Goal: Register for event/course

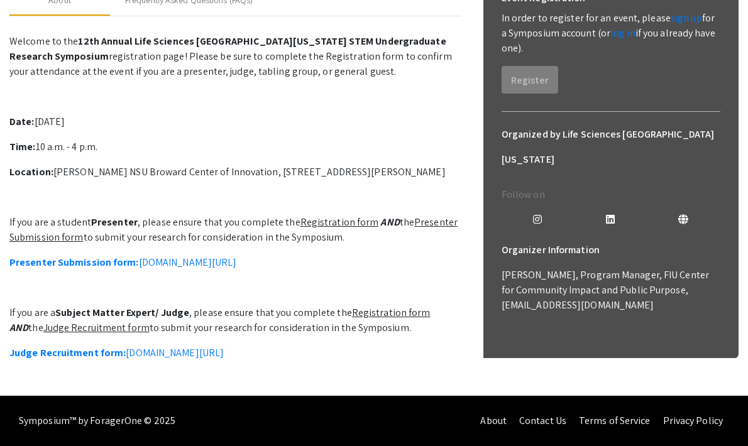
scroll to position [271, 0]
click at [325, 229] on u "Registration form" at bounding box center [339, 221] width 79 height 13
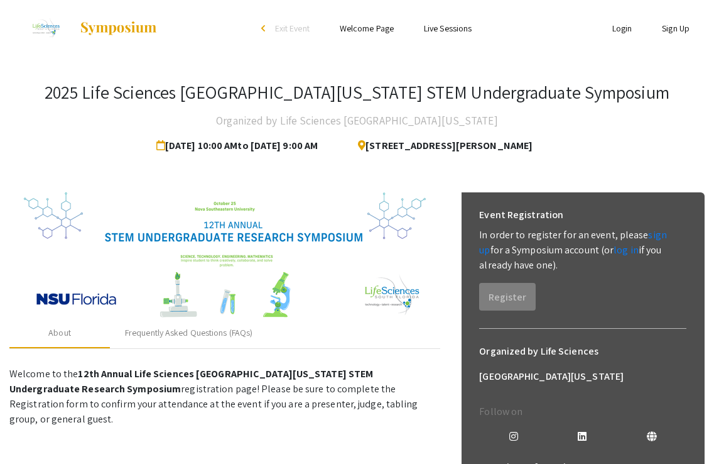
scroll to position [0, 0]
click at [663, 231] on link "sign up" at bounding box center [573, 242] width 188 height 28
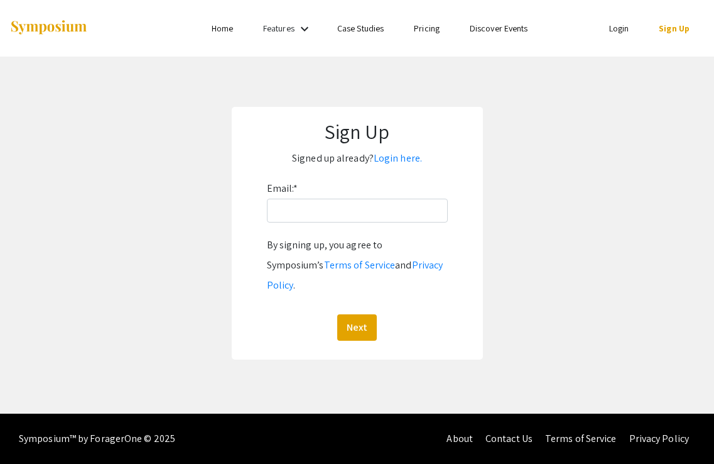
click at [344, 228] on div "Email: * By signing up, you agree to Symposium’s Terms of Service and Privacy P…" at bounding box center [357, 259] width 181 height 162
click at [344, 206] on input "Email: *" at bounding box center [357, 211] width 181 height 24
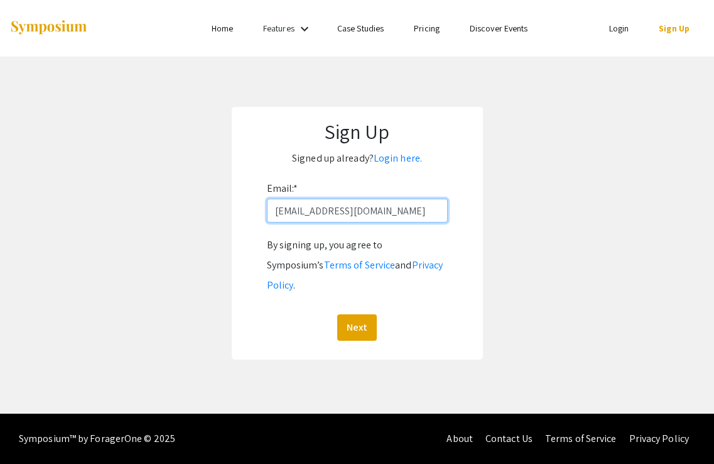
type input "[EMAIL_ADDRESS][DOMAIN_NAME]"
click at [357, 314] on button "Next" at bounding box center [357, 327] width 40 height 26
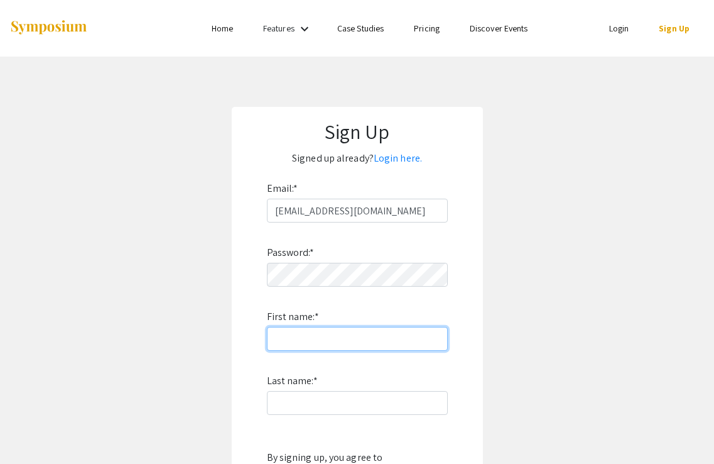
type input "M"
type input "Marianne"
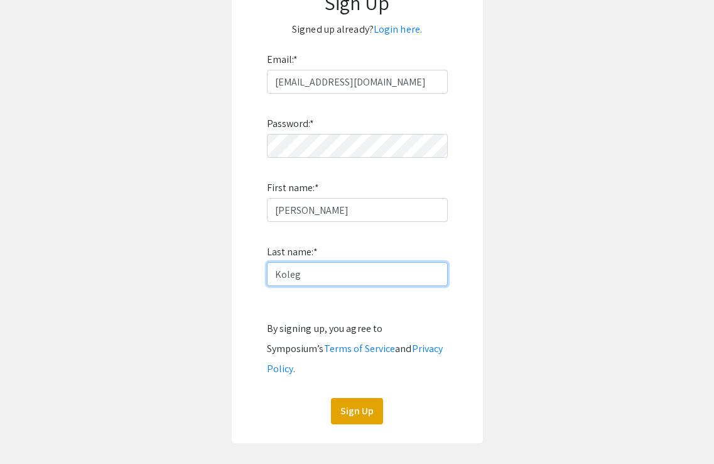
scroll to position [131, 0]
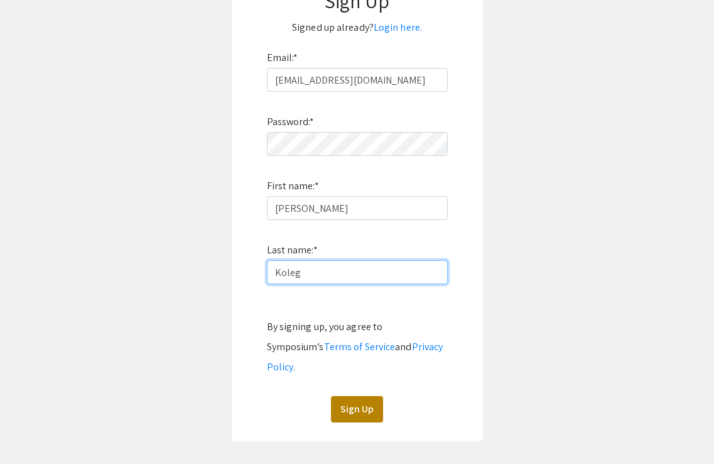
type input "Koleg"
click at [350, 396] on button "Sign Up" at bounding box center [357, 409] width 52 height 26
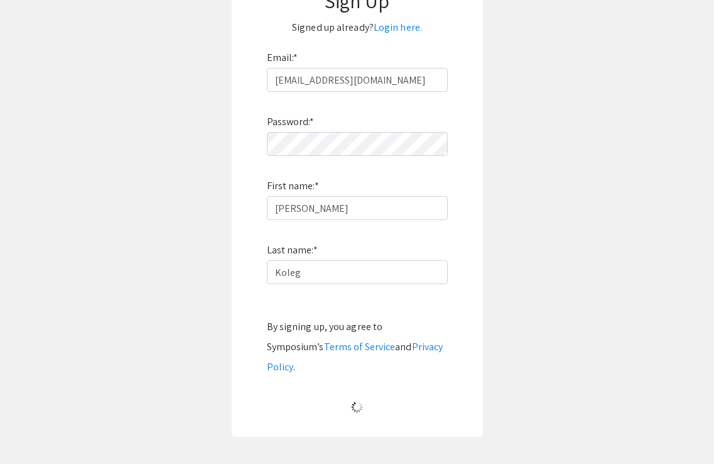
scroll to position [8, 0]
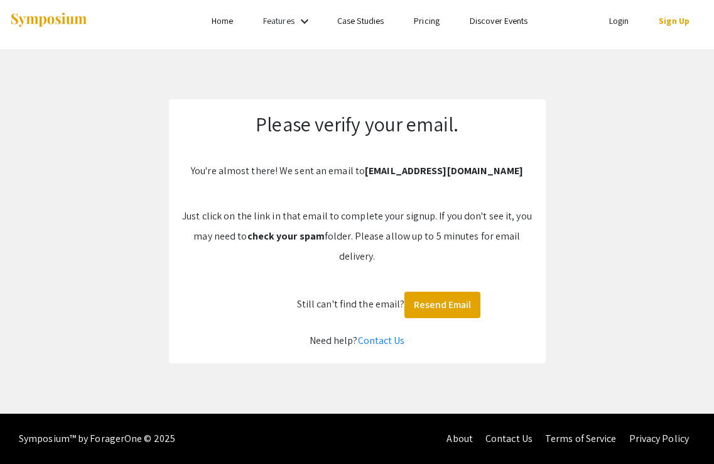
click at [615, 25] on link "Login" at bounding box center [619, 20] width 20 height 11
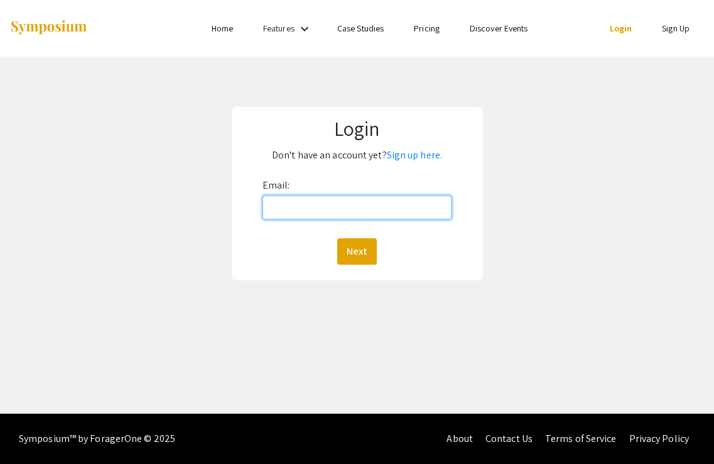
click at [335, 212] on input "Email:" at bounding box center [358, 207] width 190 height 24
type input "mk1742@mynsu.nova.edu"
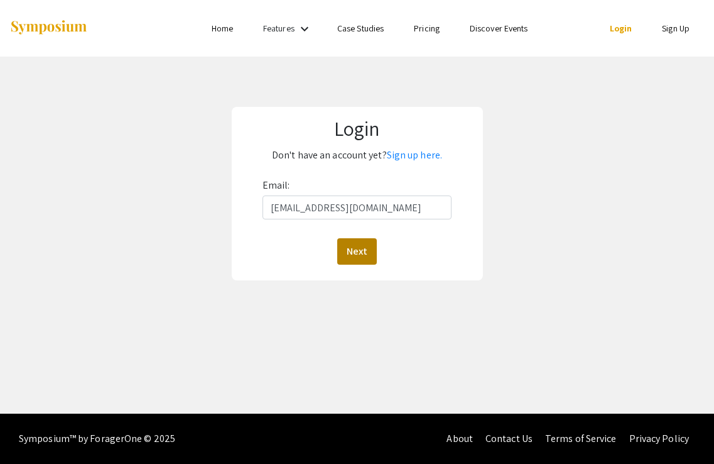
click at [357, 241] on button "Next" at bounding box center [357, 251] width 40 height 26
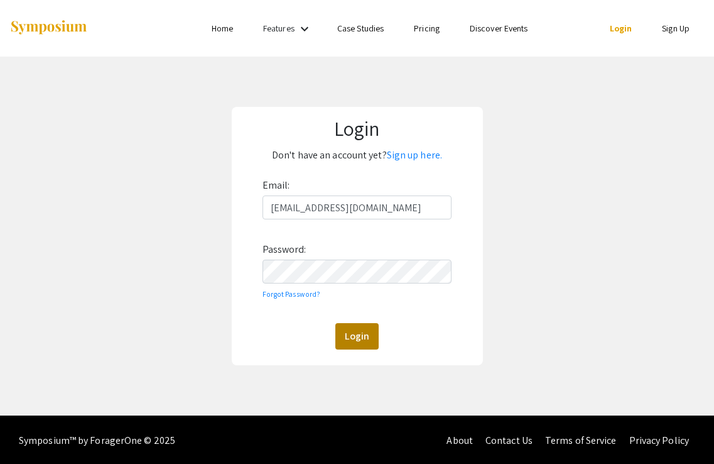
click at [354, 336] on button "Login" at bounding box center [356, 336] width 43 height 26
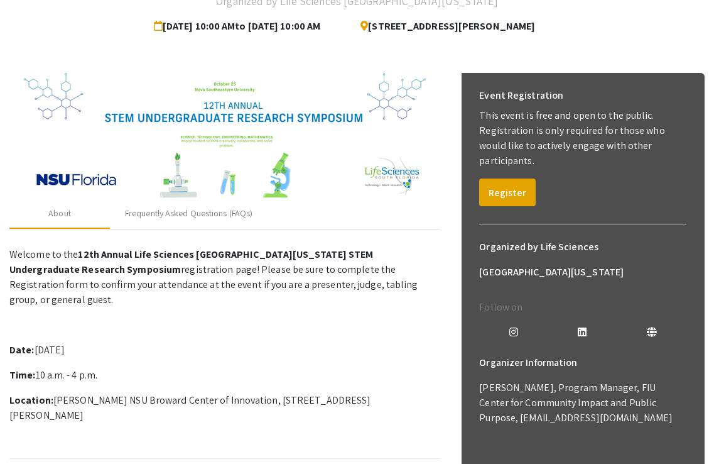
scroll to position [134, 0]
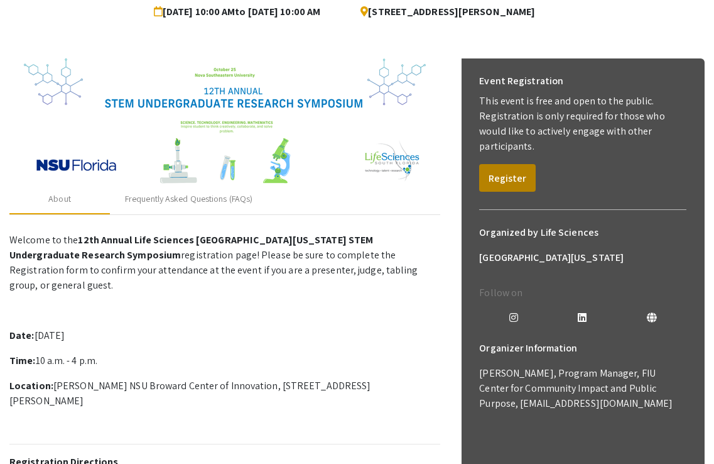
click at [516, 164] on button "Register" at bounding box center [507, 178] width 57 height 28
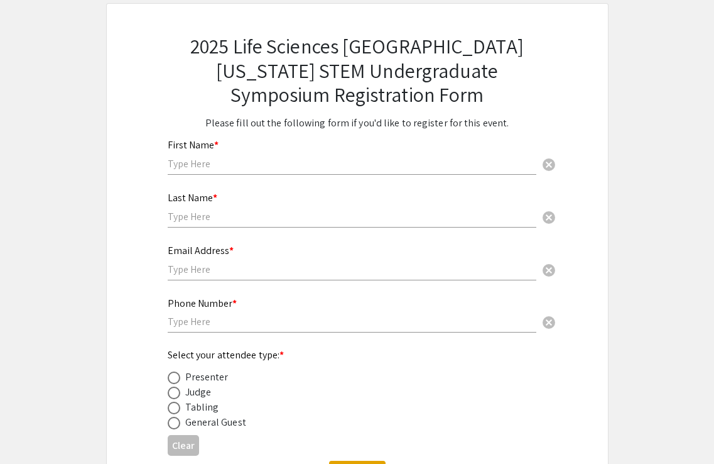
scroll to position [83, 0]
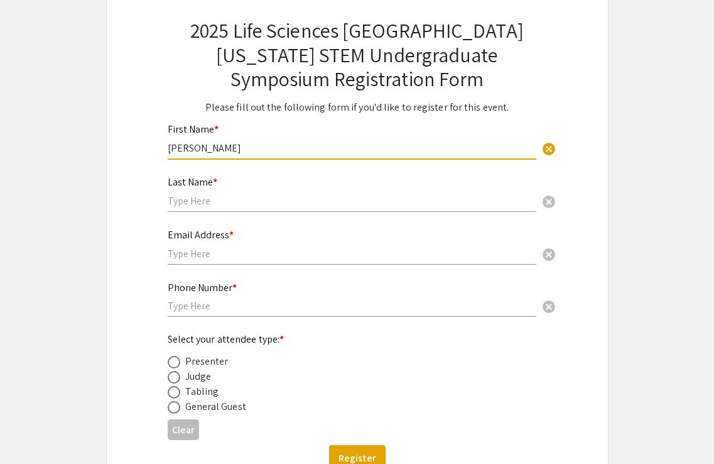
type input "Marianne"
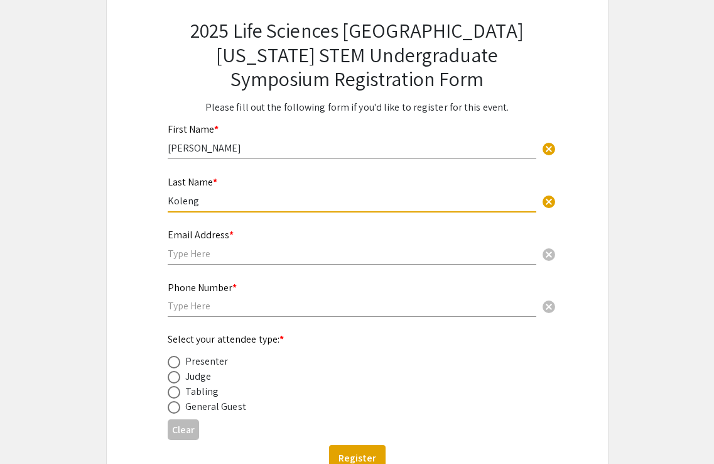
type input "Koleng"
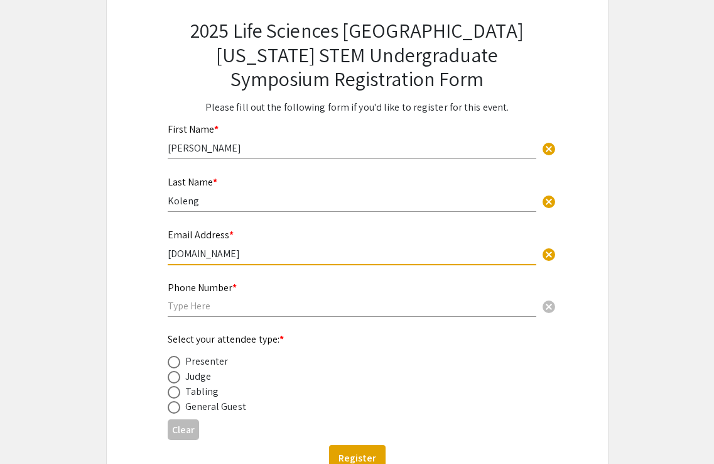
click at [202, 250] on input "mk17422mynsu.nova.edu" at bounding box center [352, 253] width 369 height 13
type input "mk1742mynsu.nova.edu"
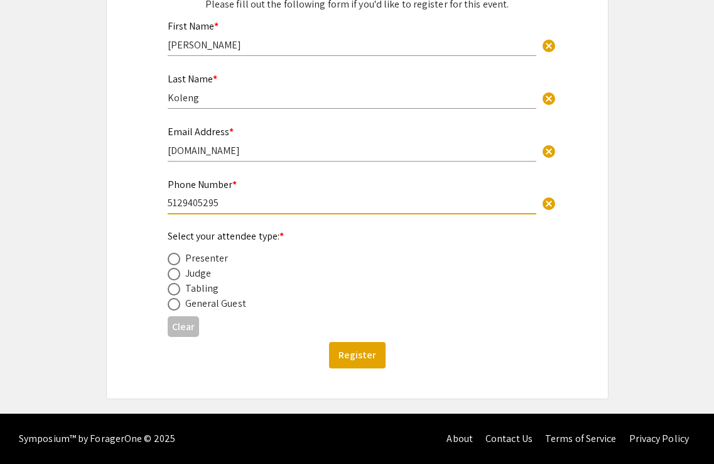
scroll to position [186, 0]
type input "5129405295"
click at [173, 255] on span at bounding box center [174, 259] width 13 height 13
click at [173, 255] on input "radio" at bounding box center [174, 259] width 13 height 13
radio input "true"
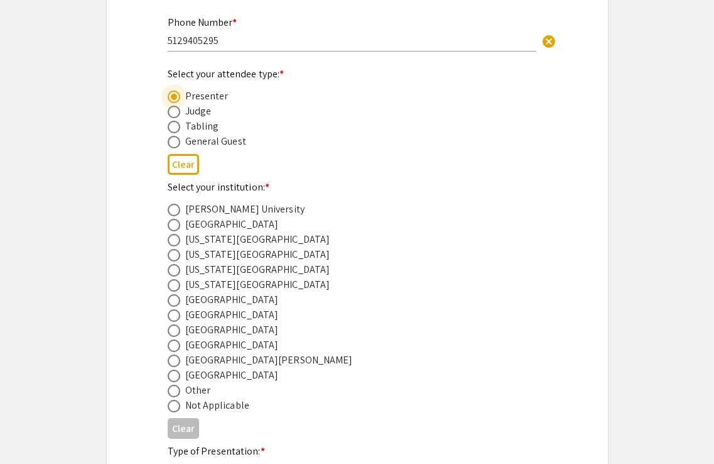
scroll to position [351, 0]
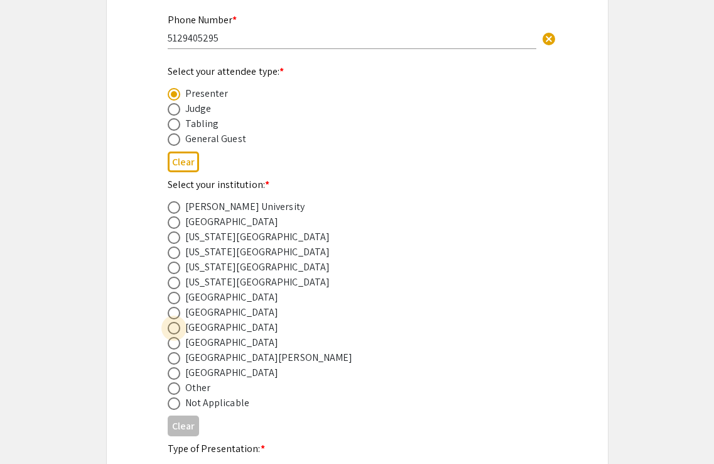
click at [173, 327] on span at bounding box center [174, 328] width 13 height 13
click at [173, 327] on input "radio" at bounding box center [174, 328] width 13 height 13
radio input "true"
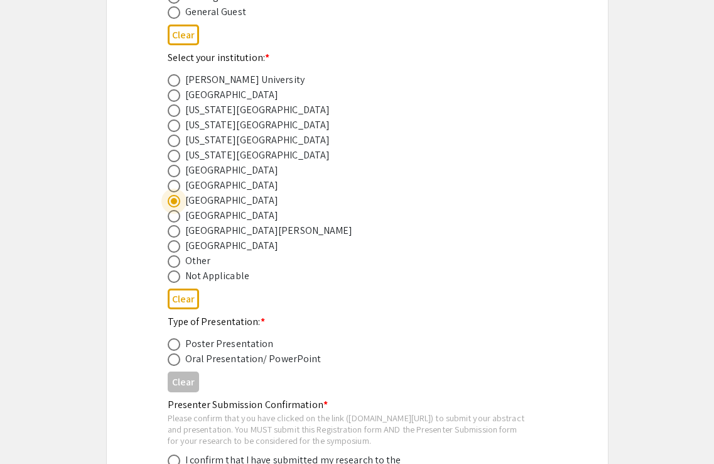
scroll to position [545, 0]
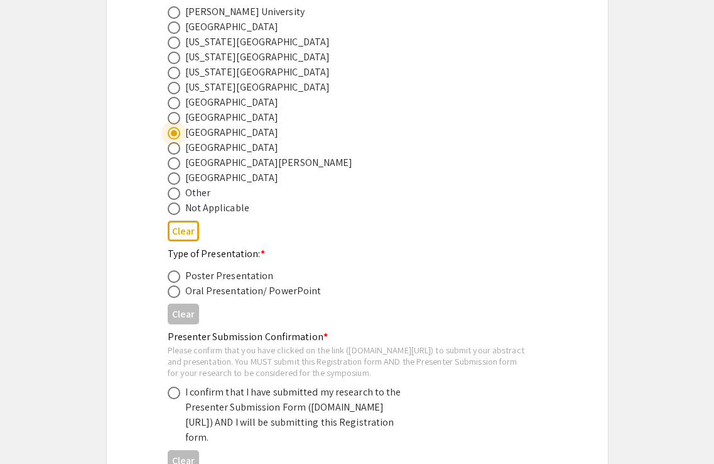
click at [168, 273] on span at bounding box center [174, 276] width 13 height 13
click at [168, 273] on input "radio" at bounding box center [174, 276] width 13 height 13
radio input "true"
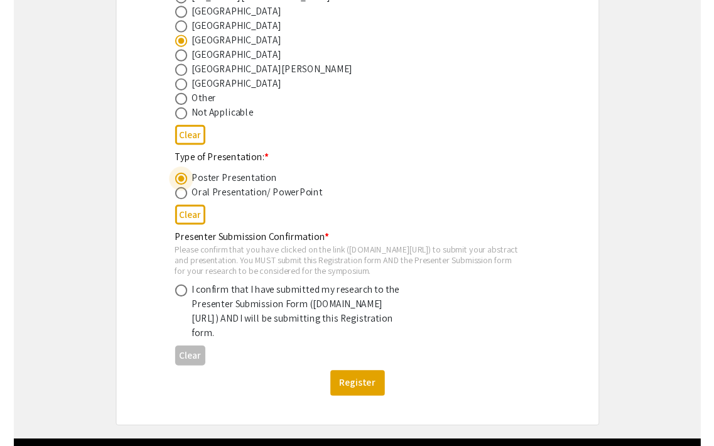
scroll to position [641, 0]
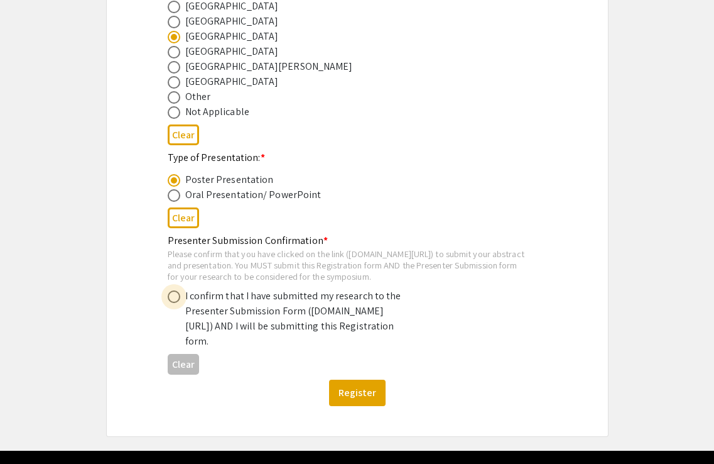
click at [175, 303] on span at bounding box center [174, 296] width 13 height 13
click at [175, 303] on input "radio" at bounding box center [174, 296] width 13 height 13
radio input "true"
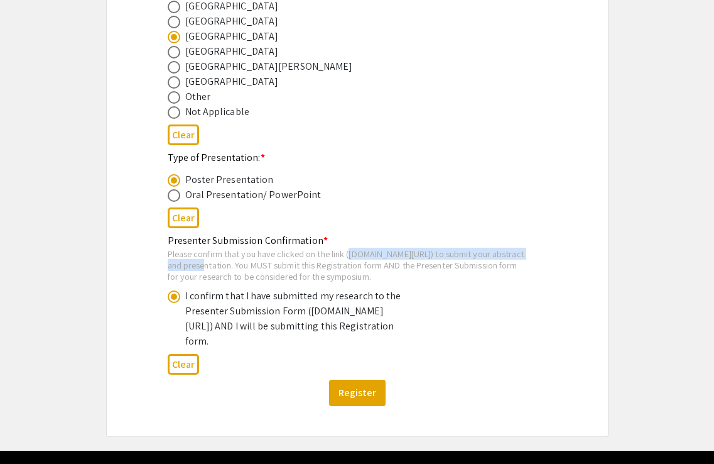
drag, startPoint x: 400, startPoint y: 264, endPoint x: 170, endPoint y: 266, distance: 229.9
click at [170, 266] on div "Please confirm that you have clicked on the link (symposium.foragerone.com/lssf…" at bounding box center [347, 264] width 359 height 33
copy div "symposium.foragerone.com/lssfsymposium2025/submission"
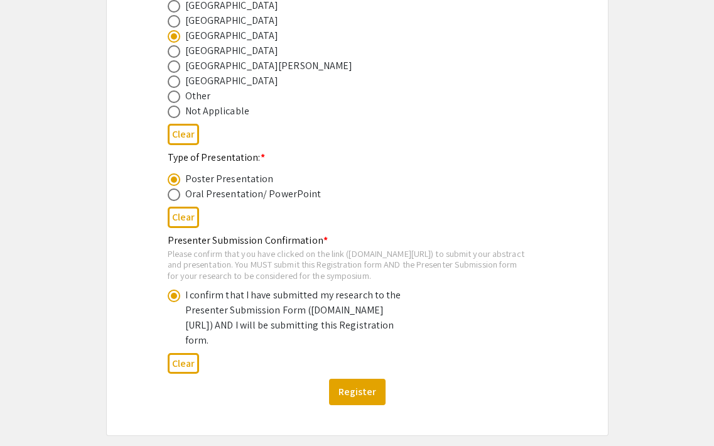
click at [357, 163] on div "Type of Presentation: * Poster Presentation Oral Presentation/ PowerPoint" at bounding box center [347, 176] width 359 height 52
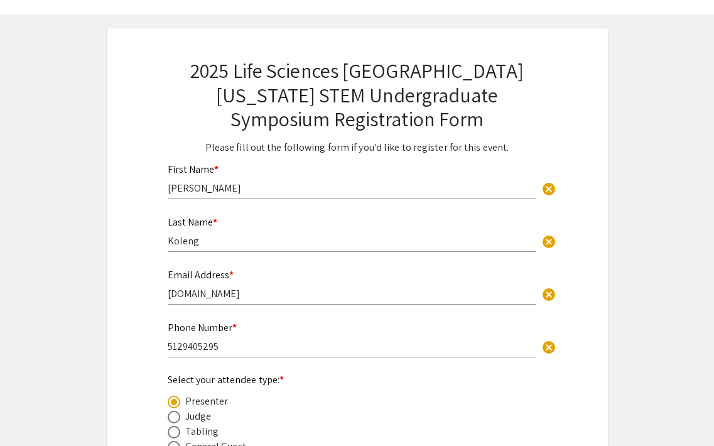
scroll to position [46, 0]
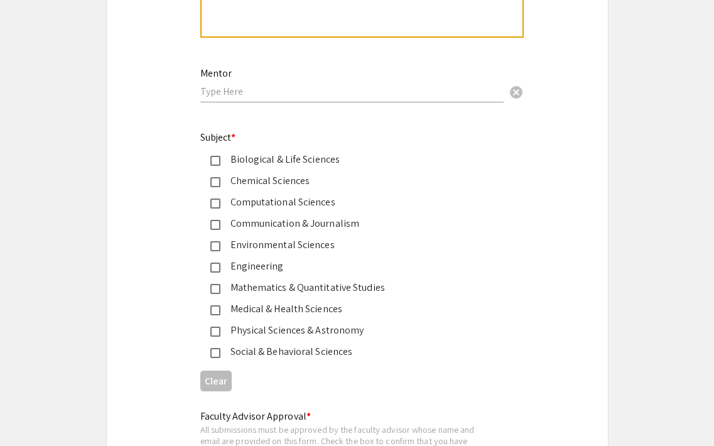
scroll to position [1551, 0]
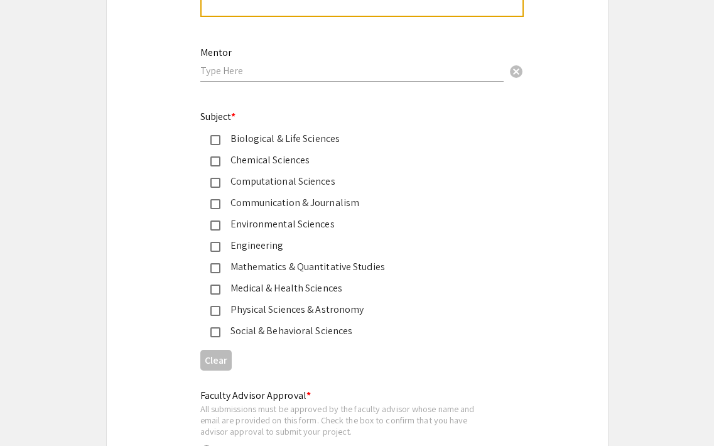
click at [217, 291] on mat-pseudo-checkbox at bounding box center [215, 290] width 10 height 10
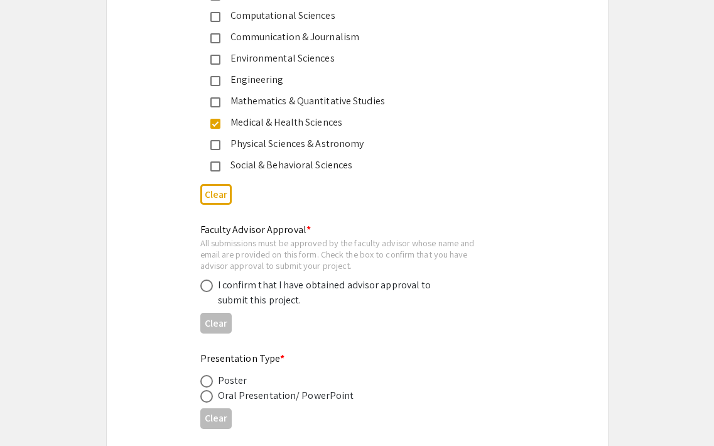
scroll to position [1718, 0]
click at [205, 285] on span at bounding box center [206, 284] width 13 height 13
click at [205, 285] on input "radio" at bounding box center [206, 284] width 13 height 13
radio input "true"
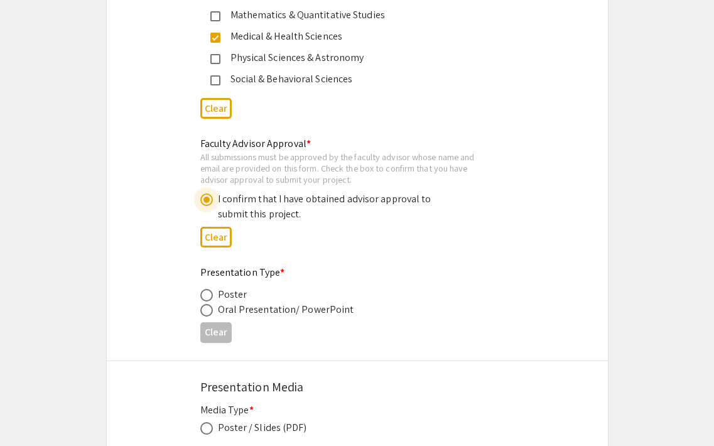
scroll to position [1807, 0]
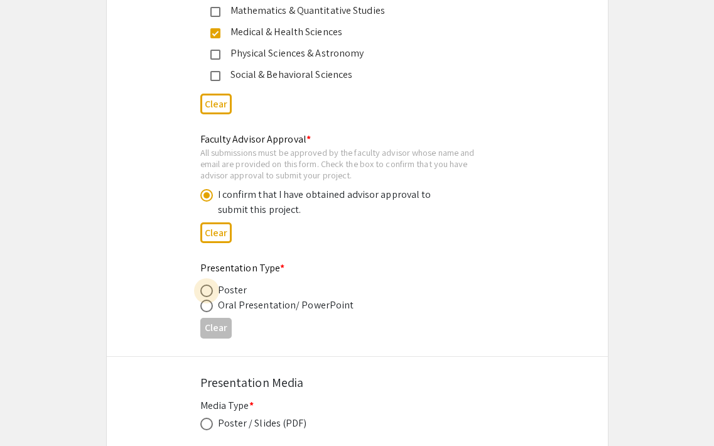
click at [205, 290] on span at bounding box center [206, 291] width 13 height 13
click at [205, 290] on input "radio" at bounding box center [206, 291] width 13 height 13
radio input "true"
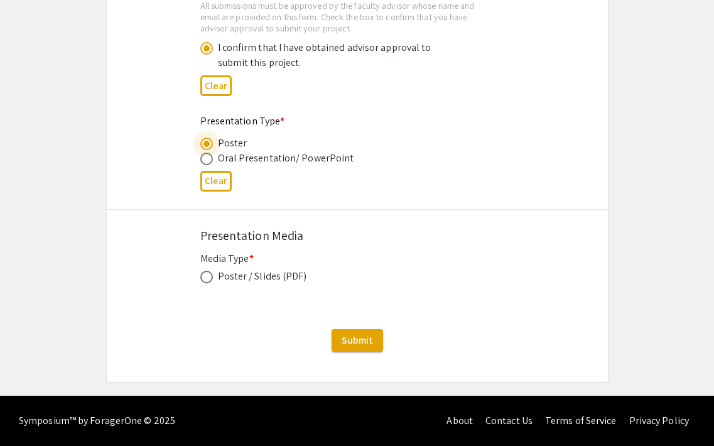
scroll to position [1954, 0]
click at [205, 277] on span at bounding box center [206, 277] width 13 height 13
click at [205, 277] on input "radio" at bounding box center [206, 277] width 13 height 13
radio input "true"
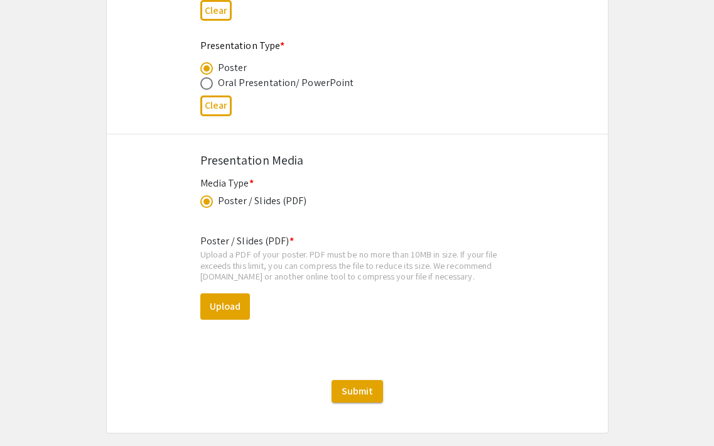
scroll to position [2032, 0]
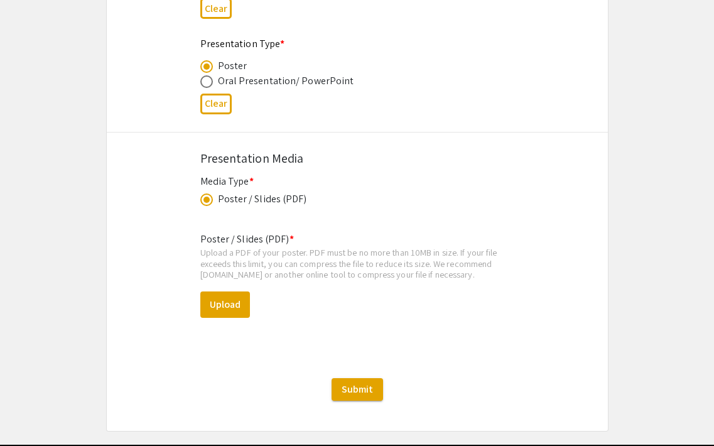
click at [203, 201] on span at bounding box center [206, 199] width 13 height 13
click at [203, 201] on input "radio" at bounding box center [206, 199] width 13 height 13
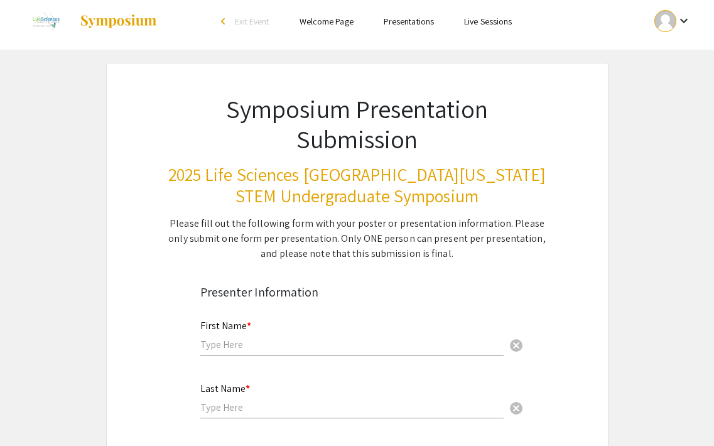
scroll to position [11, 0]
